Goal: Communication & Community: Answer question/provide support

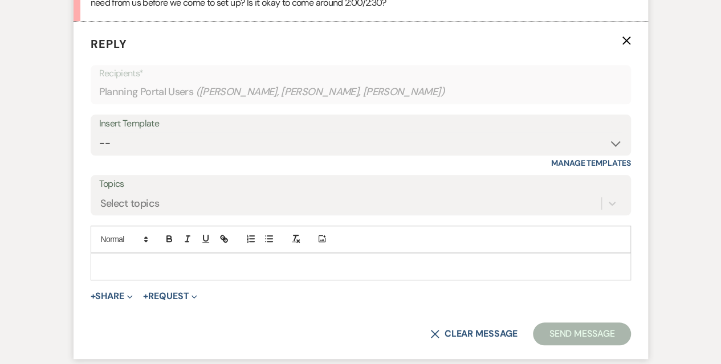
scroll to position [513, 0]
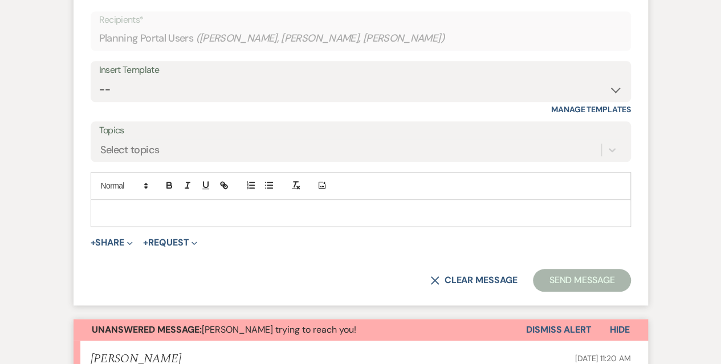
click at [122, 205] on div at bounding box center [360, 213] width 539 height 26
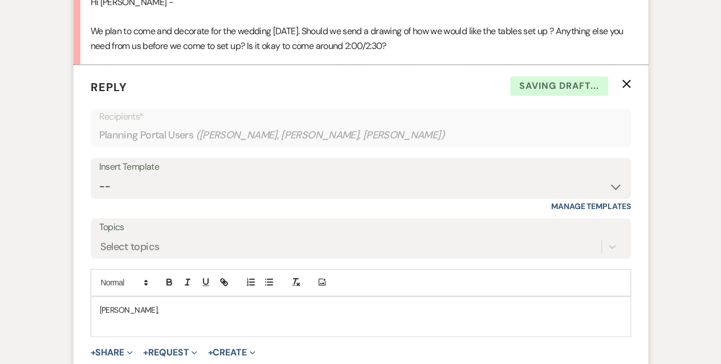
scroll to position [399, 0]
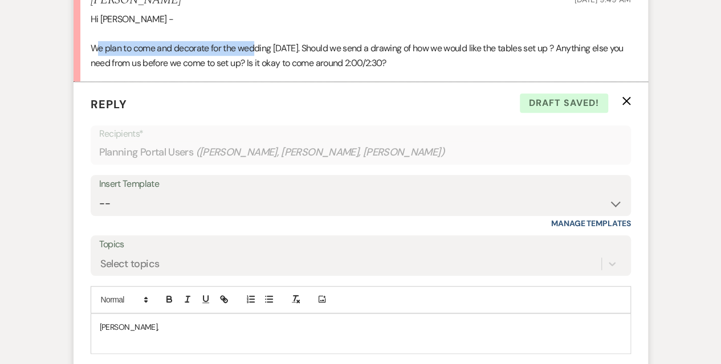
drag, startPoint x: 97, startPoint y: 45, endPoint x: 259, endPoint y: 48, distance: 162.4
click at [259, 48] on p "We plan to come and decorate for the wedding [DATE]. Should we send a drawing o…" at bounding box center [361, 55] width 540 height 29
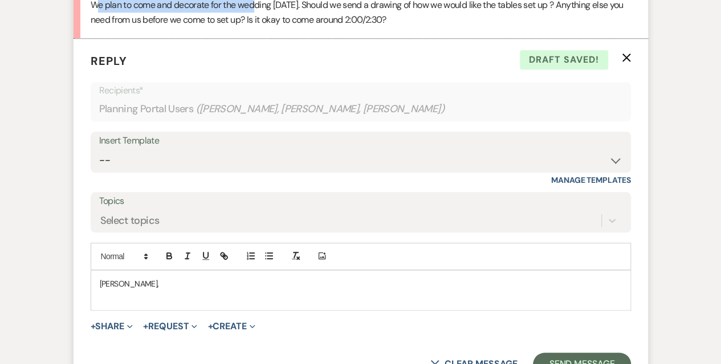
scroll to position [456, 0]
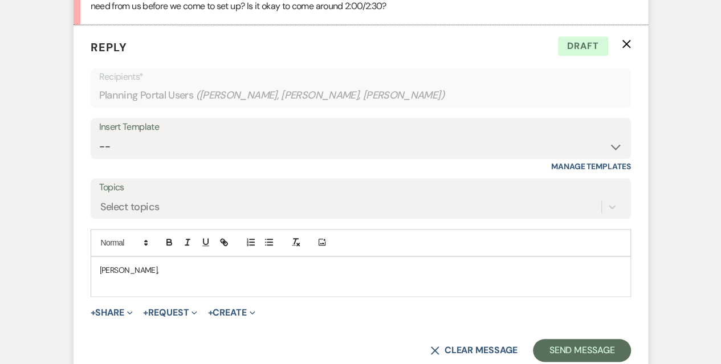
click at [162, 272] on p "[PERSON_NAME]," at bounding box center [361, 270] width 522 height 13
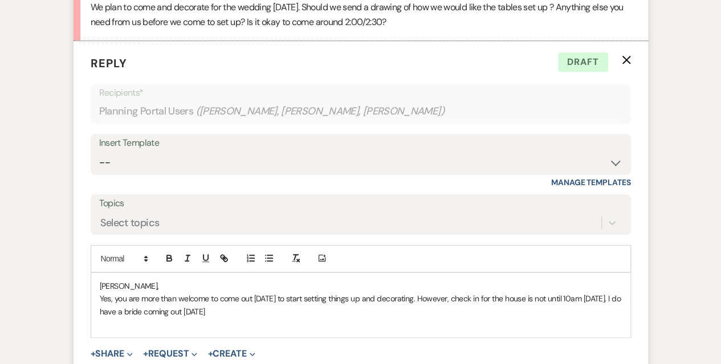
scroll to position [513, 0]
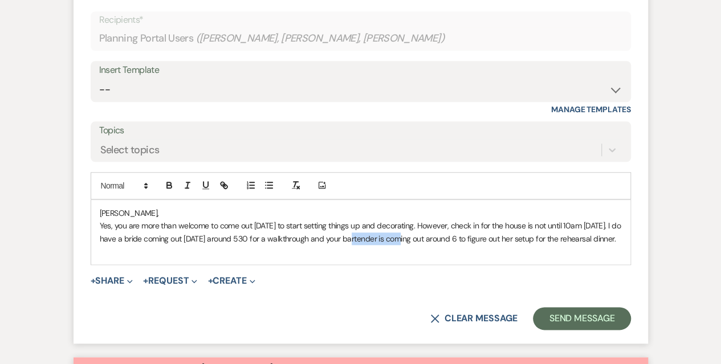
drag, startPoint x: 423, startPoint y: 238, endPoint x: 374, endPoint y: 239, distance: 49.0
click at [374, 239] on p "Yes, you are more than welcome to come out [DATE] to start setting things up an…" at bounding box center [361, 232] width 522 height 26
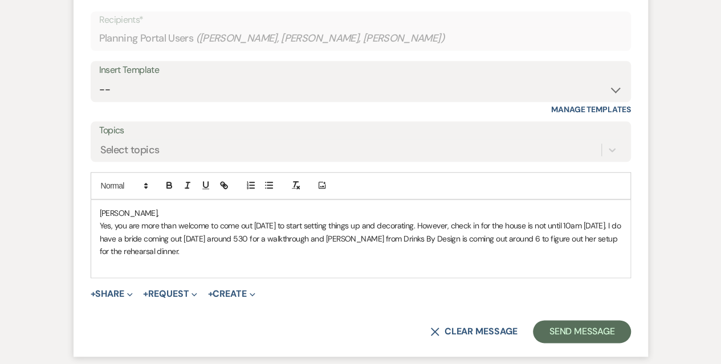
click at [551, 234] on p "Yes, you are more than welcome to come out [DATE] to start setting things up an…" at bounding box center [361, 238] width 522 height 38
click at [229, 245] on p "Yes, you are more than welcome to come out [DATE] to start setting things up an…" at bounding box center [361, 238] width 522 height 38
click at [295, 236] on p "Yes, you are more than welcome to come out [DATE] to start setting things up an…" at bounding box center [361, 238] width 522 height 38
click at [341, 249] on p "Yes, you are more than welcome to come out [DATE] to start setting things up an…" at bounding box center [361, 238] width 522 height 38
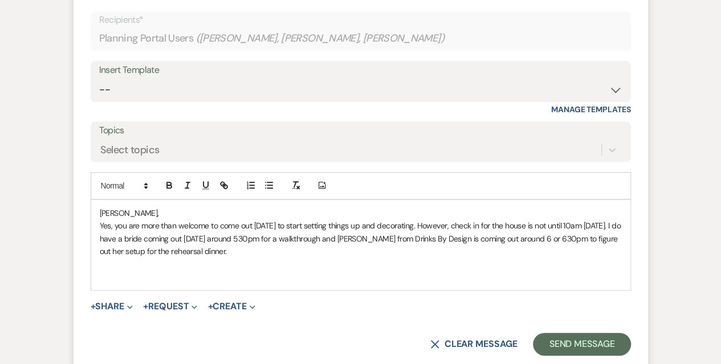
click at [259, 248] on p "Yes, you are more than welcome to come out [DATE] to start setting things up an…" at bounding box center [361, 238] width 522 height 38
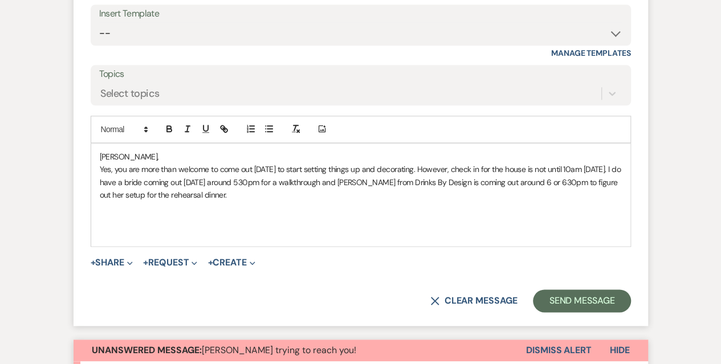
scroll to position [570, 0]
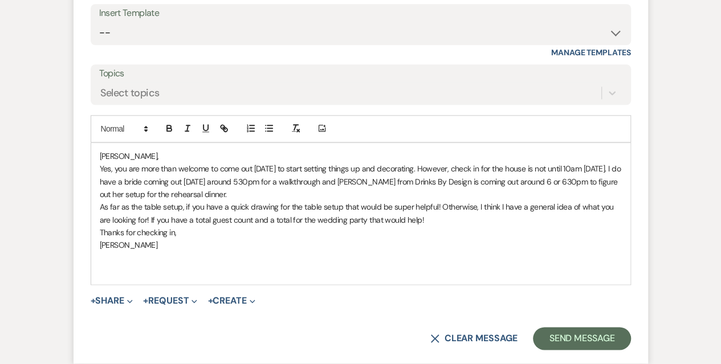
click at [99, 231] on div "[PERSON_NAME], Yes, you are more than welcome to come out [DATE] to start setti…" at bounding box center [360, 213] width 539 height 141
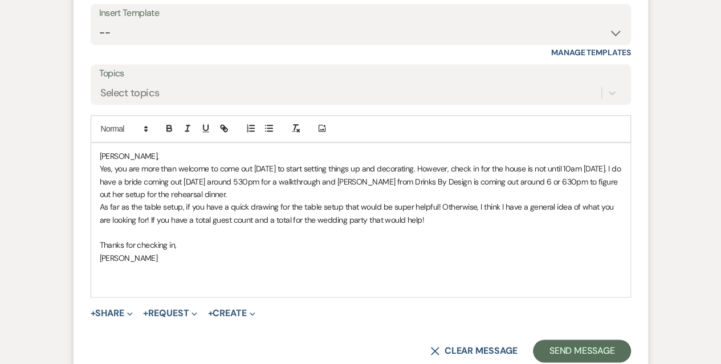
click at [100, 206] on p "As far as the table setup, if you have a quick drawing for the table setup that…" at bounding box center [361, 214] width 522 height 26
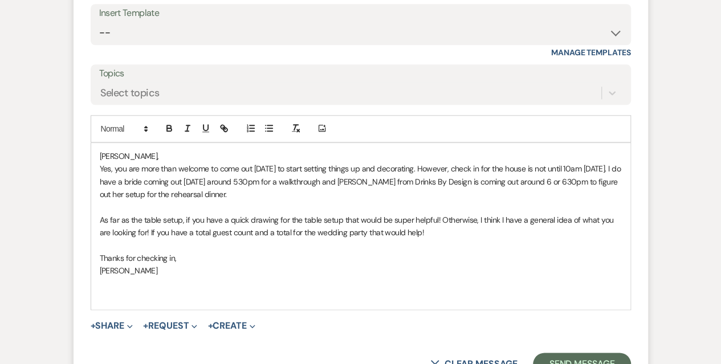
click at [100, 165] on p "Yes, you are more than welcome to come out [DATE] to start setting things up an…" at bounding box center [361, 181] width 522 height 38
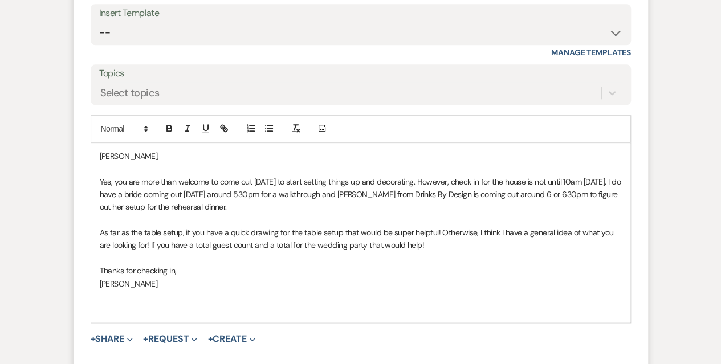
click at [435, 182] on p "Yes, you are more than welcome to come out [DATE] to start setting things up an…" at bounding box center [361, 194] width 522 height 38
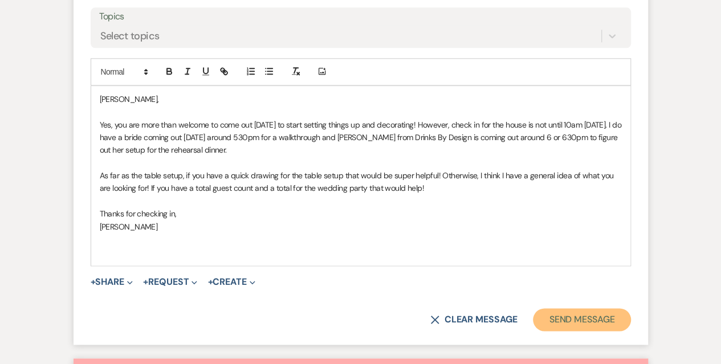
click at [590, 314] on button "Send Message" at bounding box center [581, 319] width 97 height 23
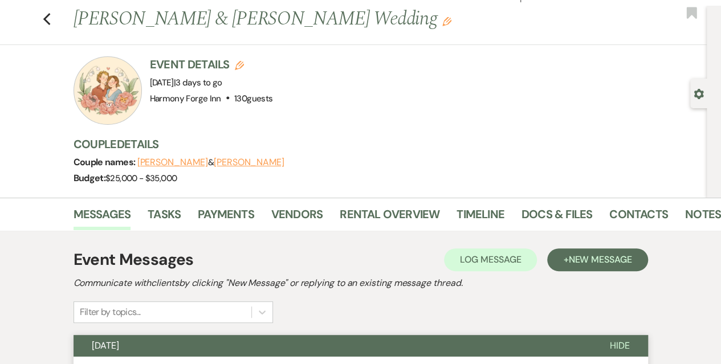
scroll to position [0, 0]
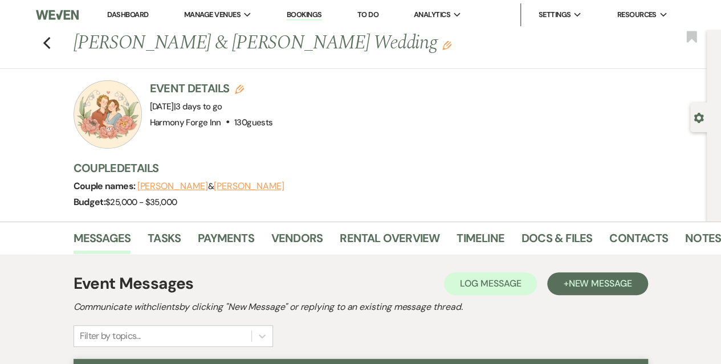
click at [128, 18] on link "Dashboard" at bounding box center [127, 15] width 41 height 10
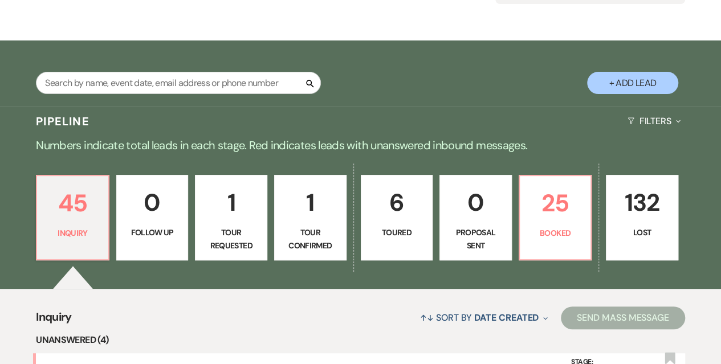
scroll to position [228, 0]
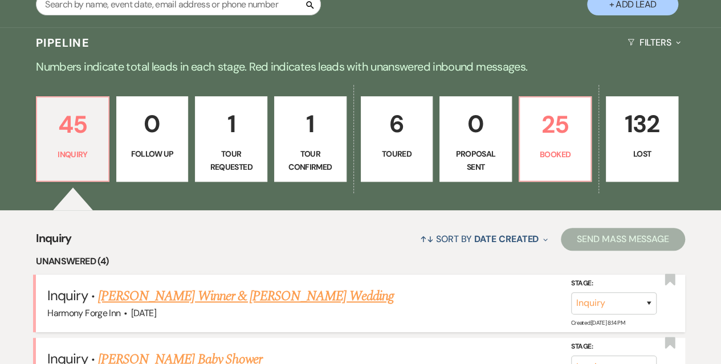
click at [207, 296] on link "[PERSON_NAME] Winner & [PERSON_NAME] Wedding" at bounding box center [246, 296] width 296 height 21
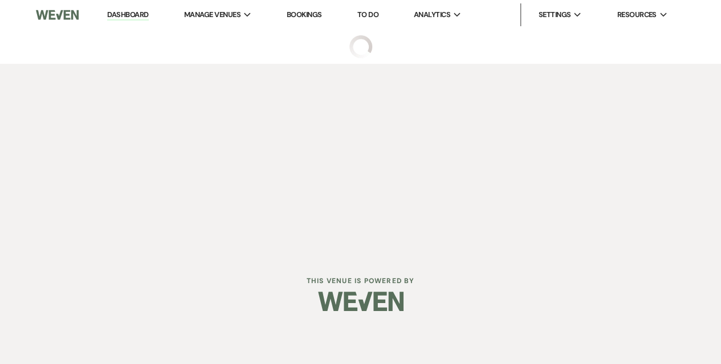
select select "5"
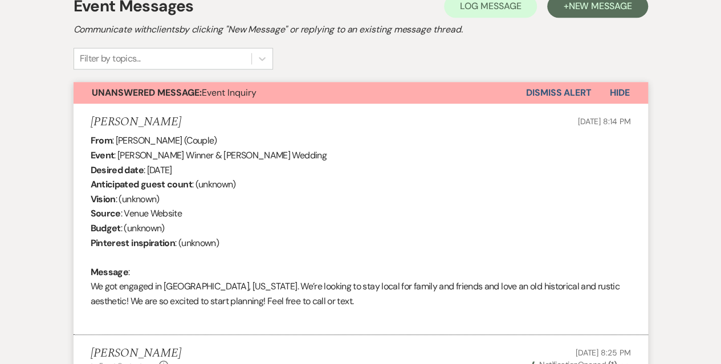
scroll to position [399, 0]
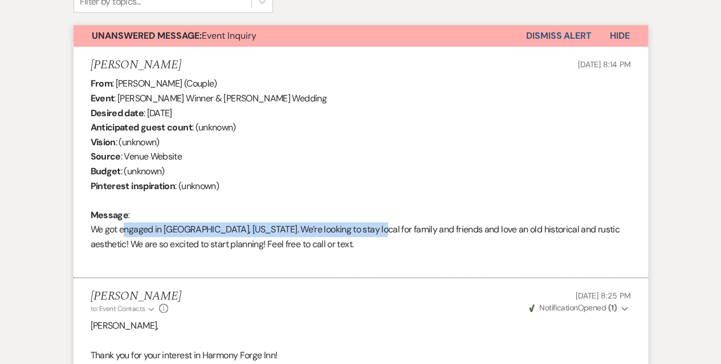
drag, startPoint x: 120, startPoint y: 233, endPoint x: 365, endPoint y: 234, distance: 245.0
click at [365, 234] on div "From : [PERSON_NAME] (Couple) Event : [PERSON_NAME] Winner & [PERSON_NAME] Wedd…" at bounding box center [361, 171] width 540 height 190
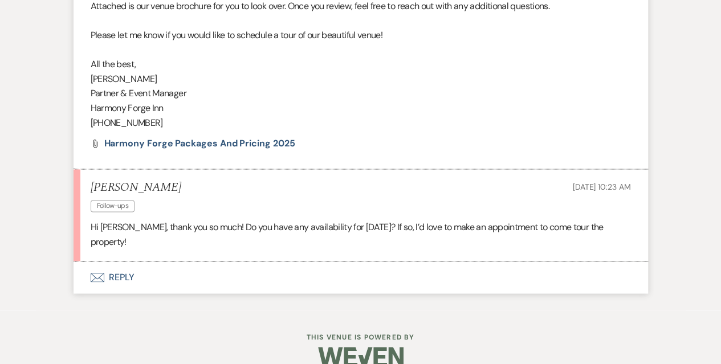
scroll to position [795, 0]
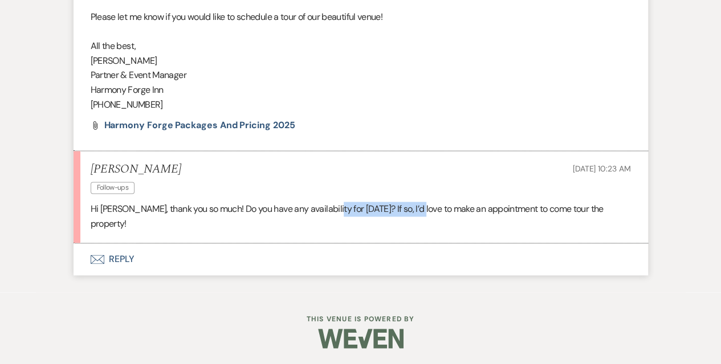
drag, startPoint x: 330, startPoint y: 206, endPoint x: 417, endPoint y: 208, distance: 86.6
click at [417, 208] on p "Hi [PERSON_NAME], thank you so much! Do you have any availability for [DATE]? I…" at bounding box center [361, 216] width 540 height 29
click at [329, 221] on p "Hi [PERSON_NAME], thank you so much! Do you have any availability for [DATE]? I…" at bounding box center [361, 216] width 540 height 29
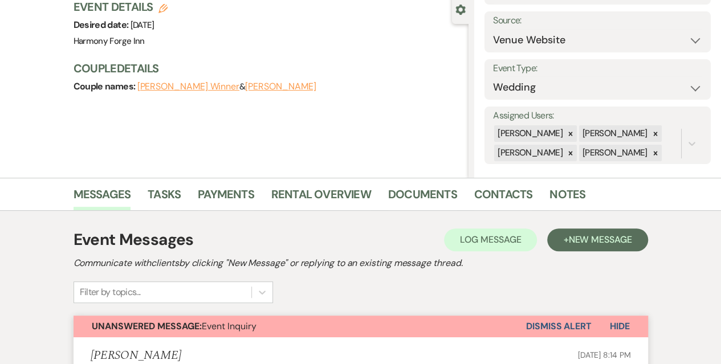
scroll to position [0, 0]
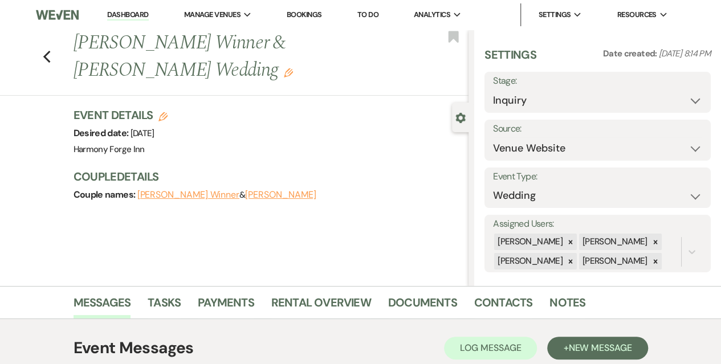
click at [121, 14] on link "Dashboard" at bounding box center [127, 15] width 41 height 11
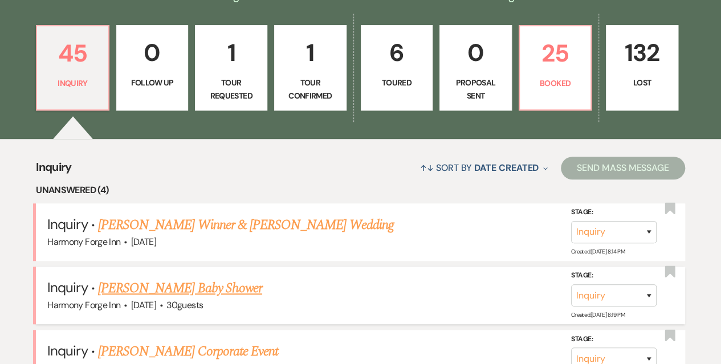
scroll to position [285, 0]
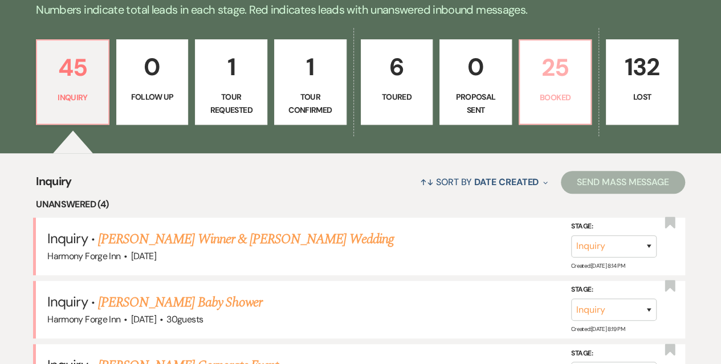
click at [542, 71] on p "25" at bounding box center [555, 67] width 58 height 38
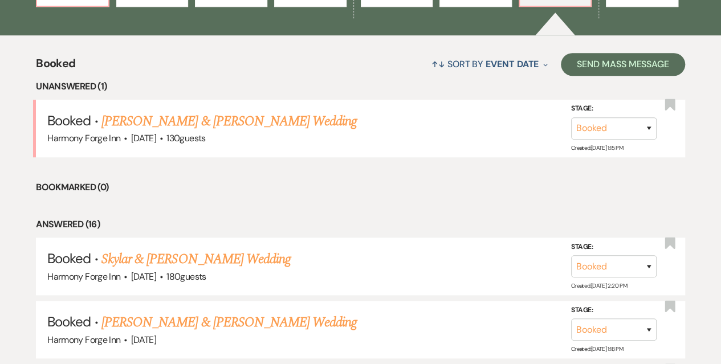
scroll to position [399, 0]
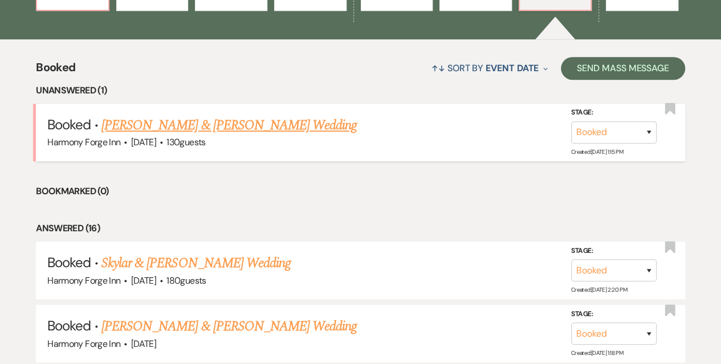
click at [160, 124] on link "[PERSON_NAME] & [PERSON_NAME] Wedding" at bounding box center [228, 125] width 255 height 21
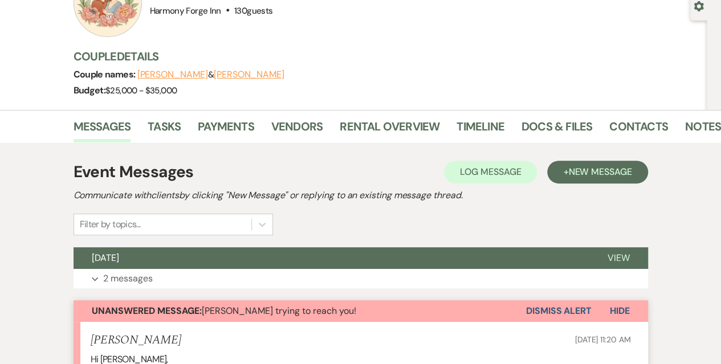
scroll to position [57, 0]
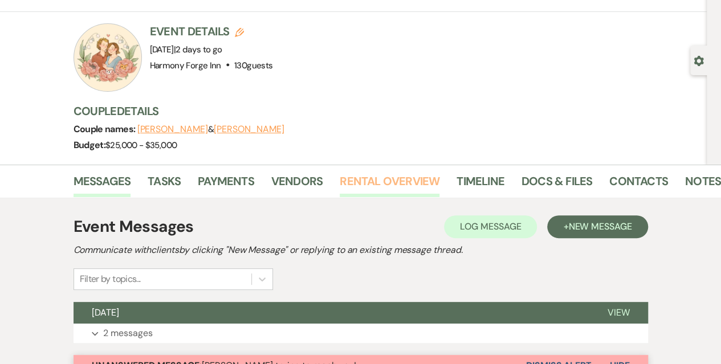
click at [380, 179] on link "Rental Overview" at bounding box center [390, 184] width 100 height 25
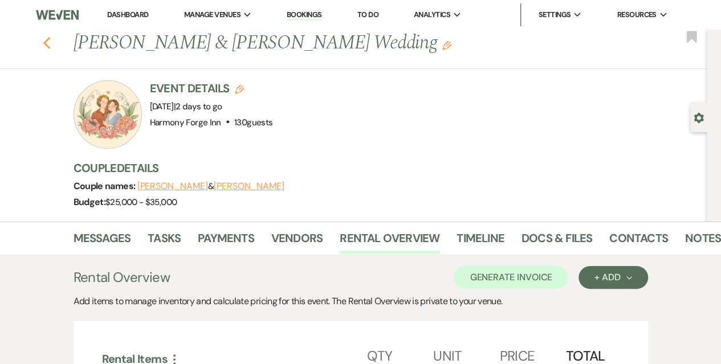
click at [50, 39] on use "button" at bounding box center [46, 43] width 7 height 13
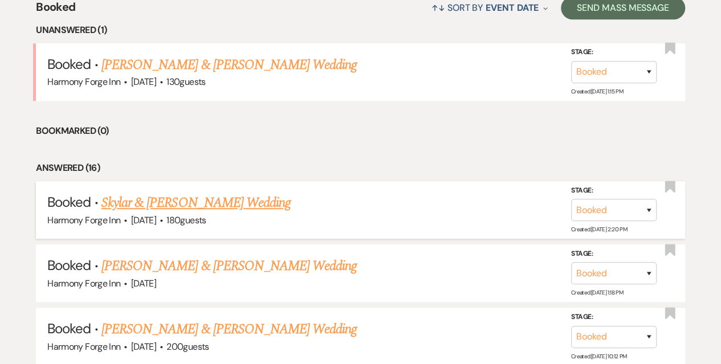
scroll to position [513, 0]
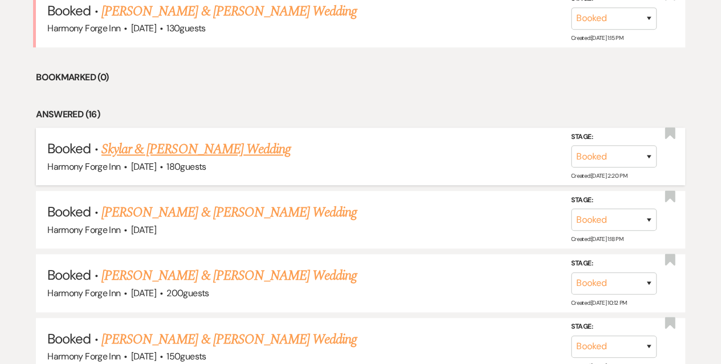
click at [169, 147] on link "Skylar & [PERSON_NAME] Wedding" at bounding box center [195, 149] width 189 height 21
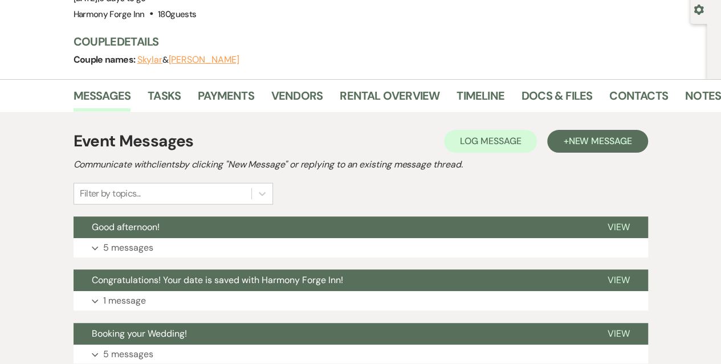
scroll to position [57, 0]
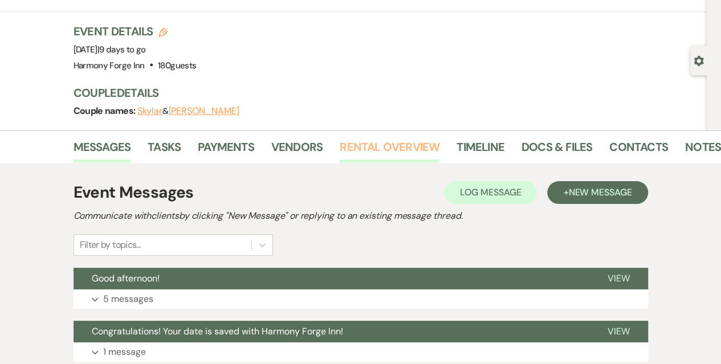
click at [355, 146] on link "Rental Overview" at bounding box center [390, 150] width 100 height 25
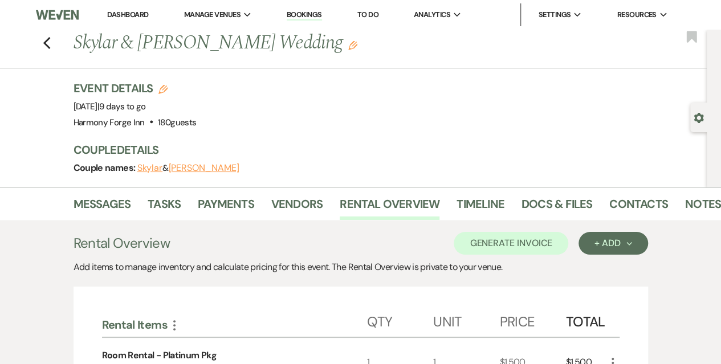
click at [124, 12] on link "Dashboard" at bounding box center [127, 15] width 41 height 10
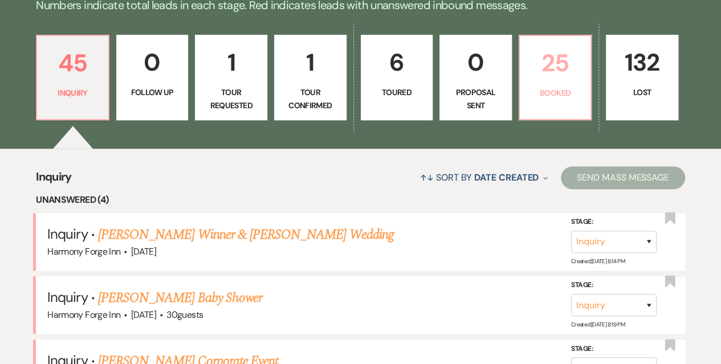
scroll to position [285, 0]
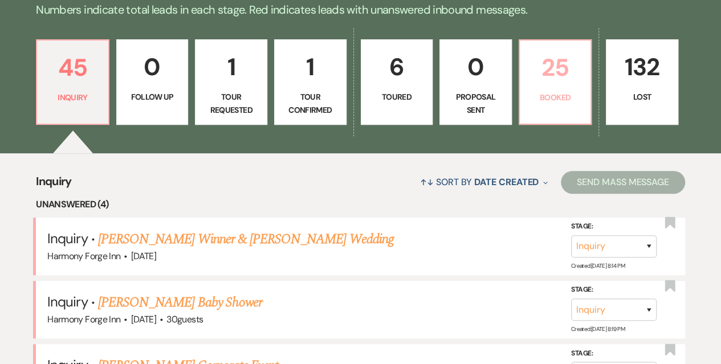
click at [541, 76] on p "25" at bounding box center [555, 67] width 58 height 38
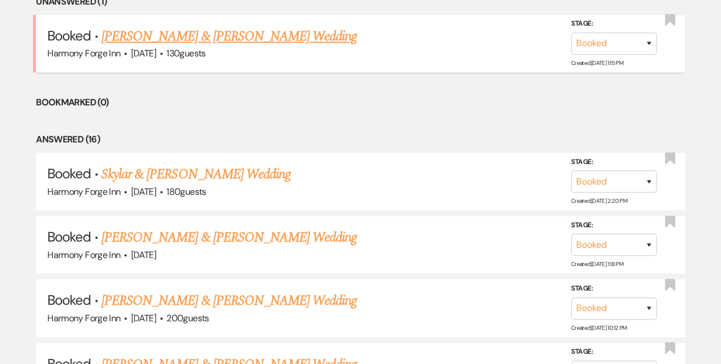
scroll to position [513, 0]
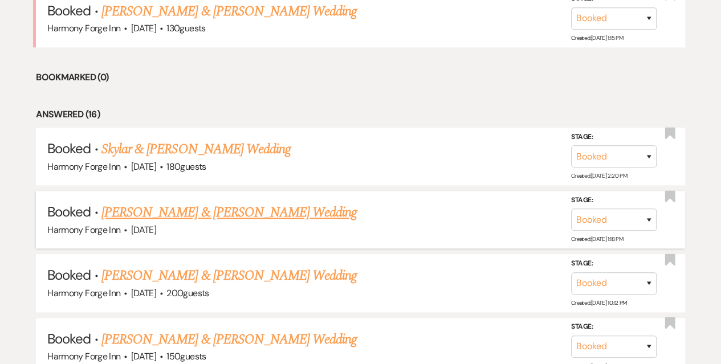
click at [158, 210] on link "[PERSON_NAME] & [PERSON_NAME] Wedding" at bounding box center [228, 212] width 255 height 21
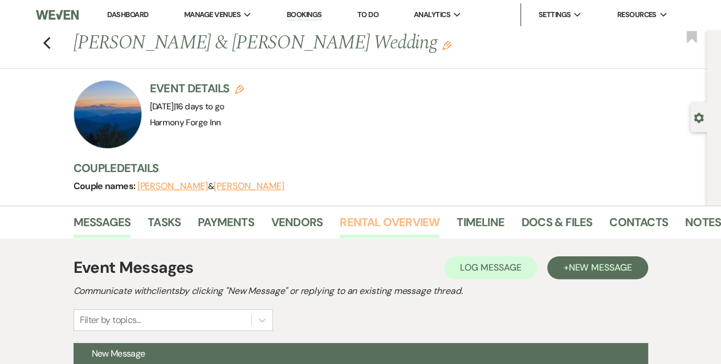
click at [393, 220] on link "Rental Overview" at bounding box center [390, 225] width 100 height 25
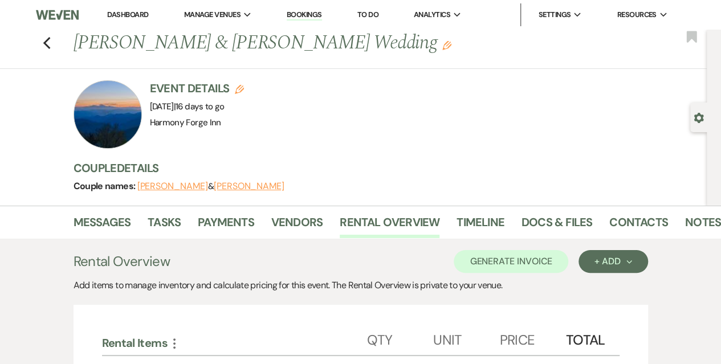
click at [133, 10] on link "Dashboard" at bounding box center [127, 15] width 41 height 10
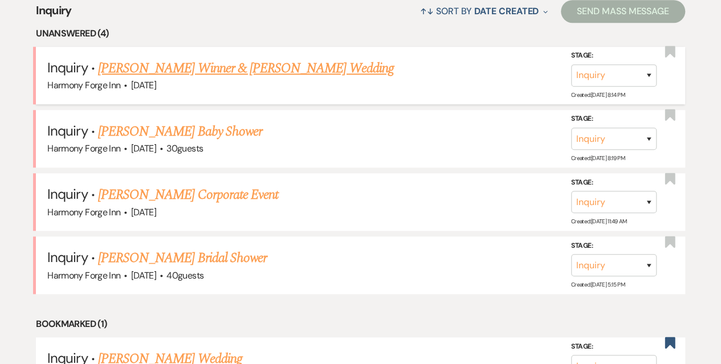
scroll to position [342, 0]
